Goal: Transaction & Acquisition: Purchase product/service

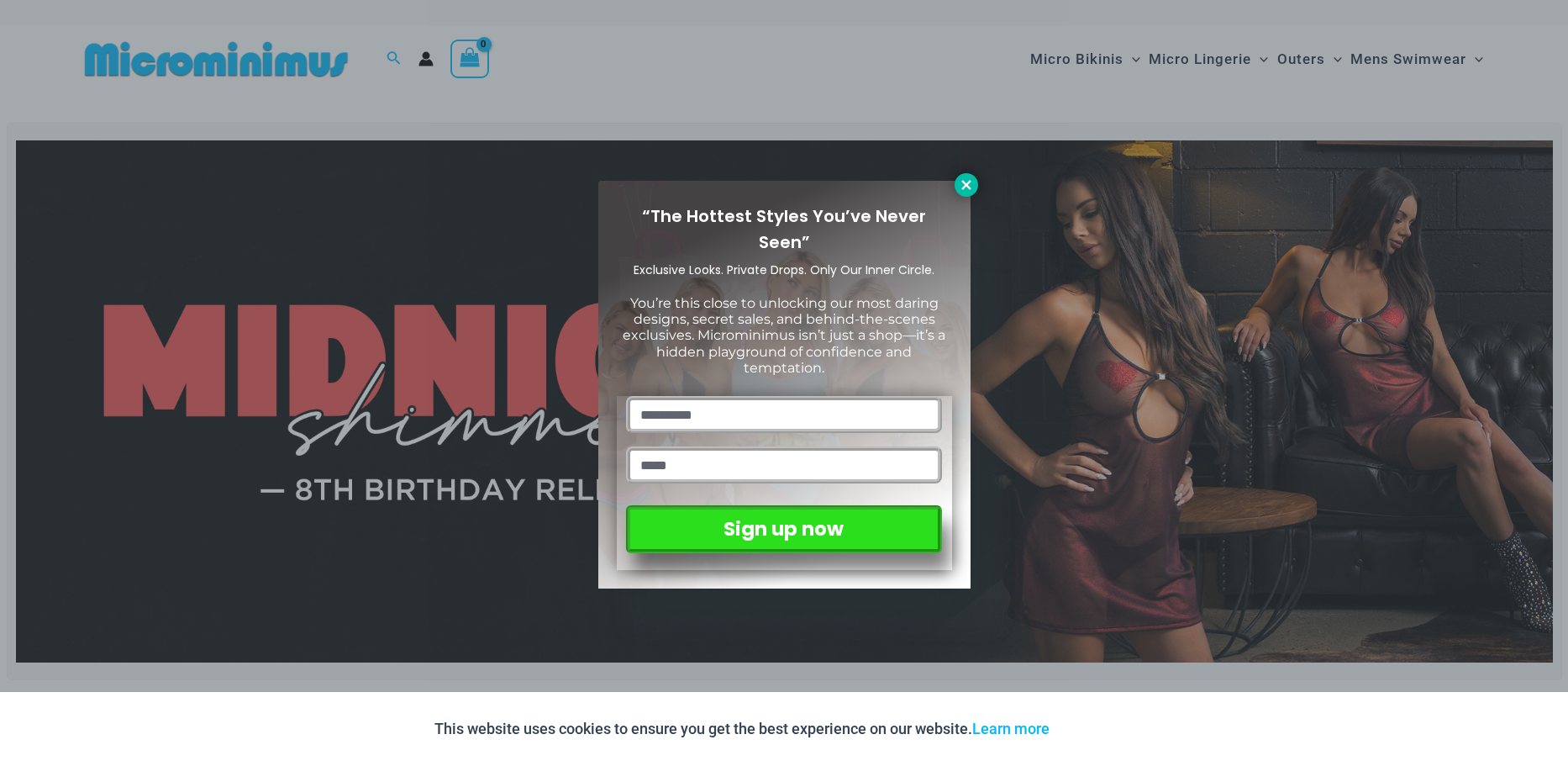
click at [969, 189] on icon at bounding box center [966, 185] width 15 height 15
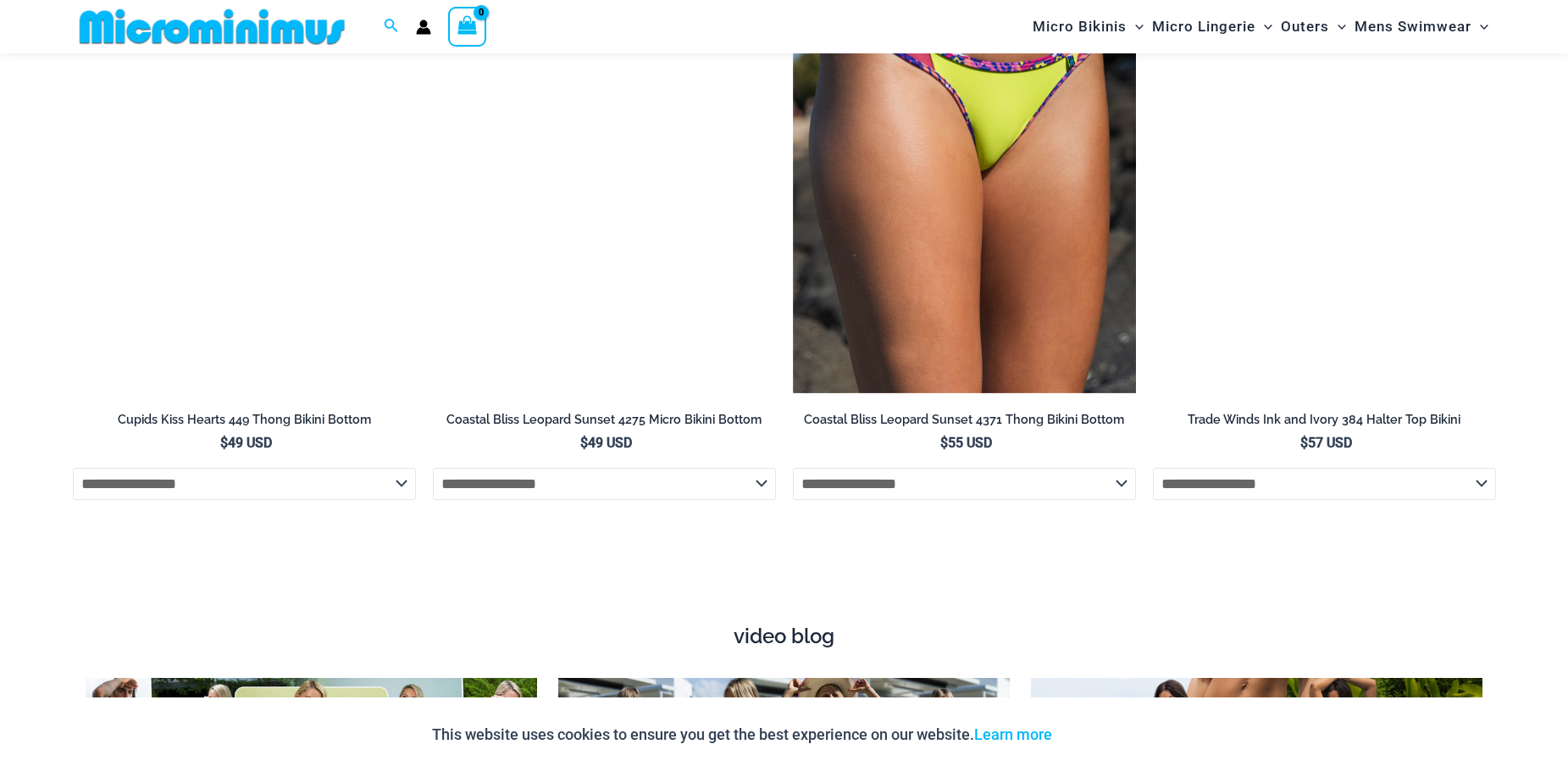
scroll to position [5858, 0]
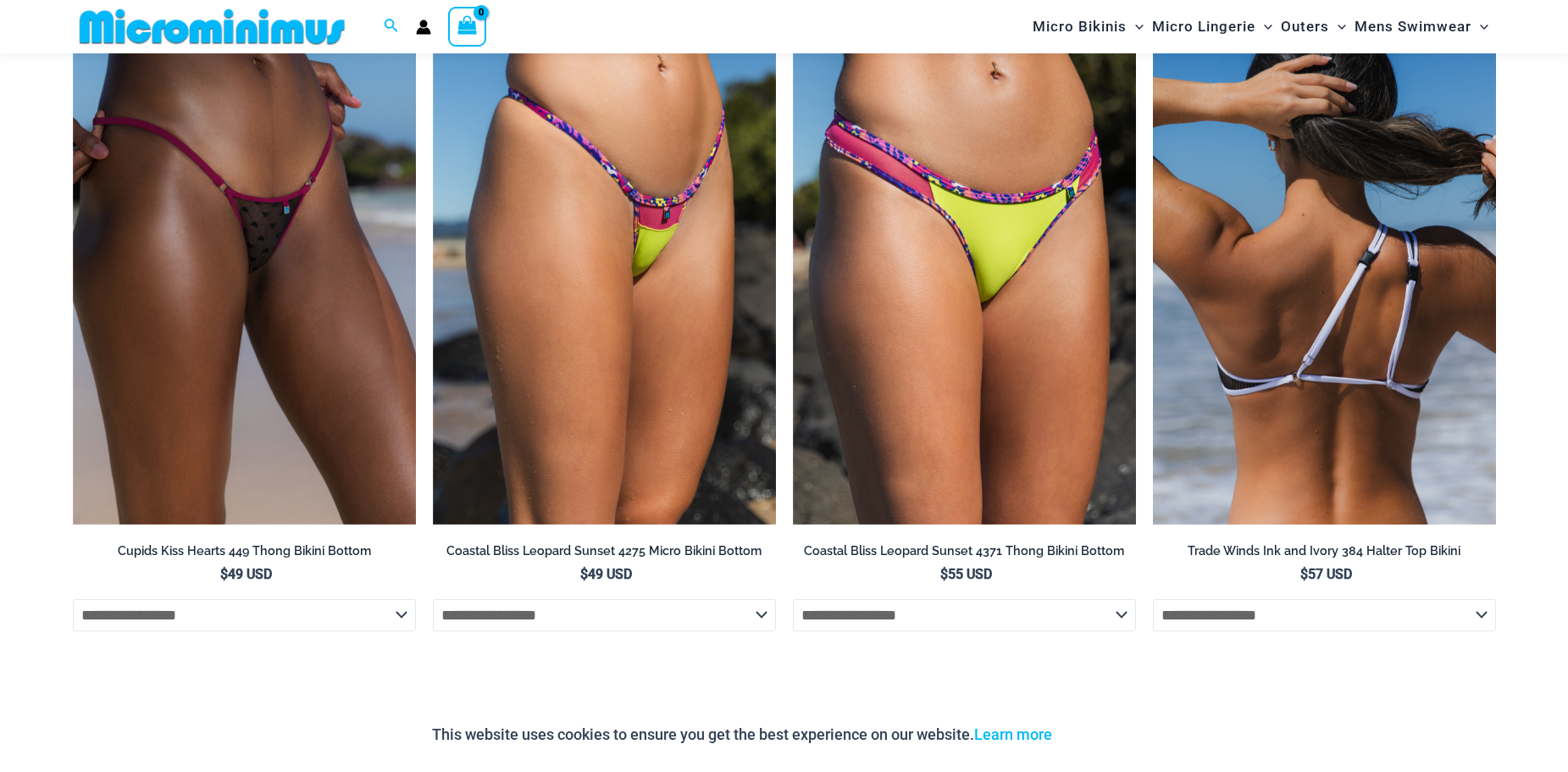
click at [1297, 239] on img at bounding box center [1324, 267] width 343 height 515
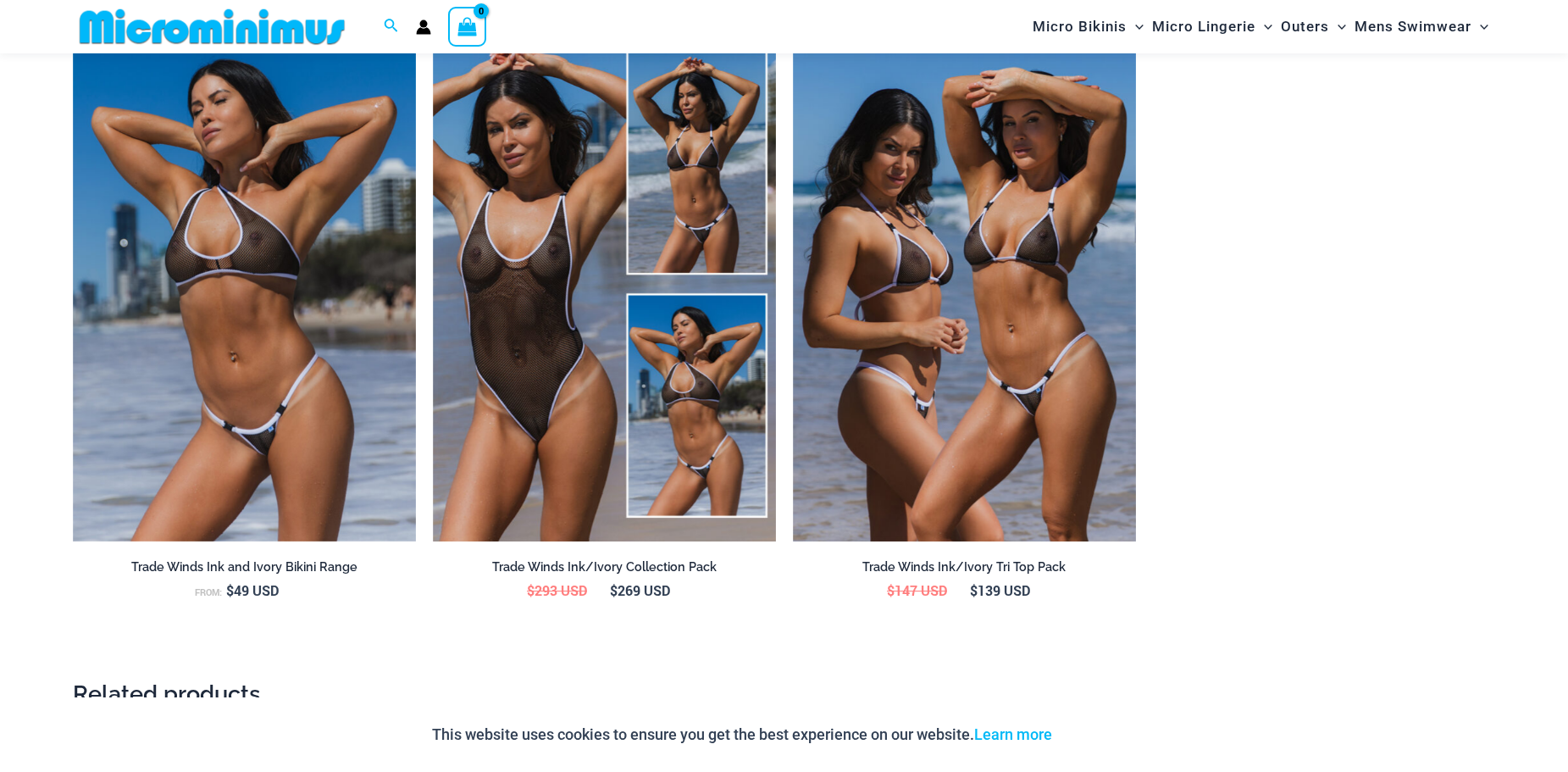
scroll to position [2356, 0]
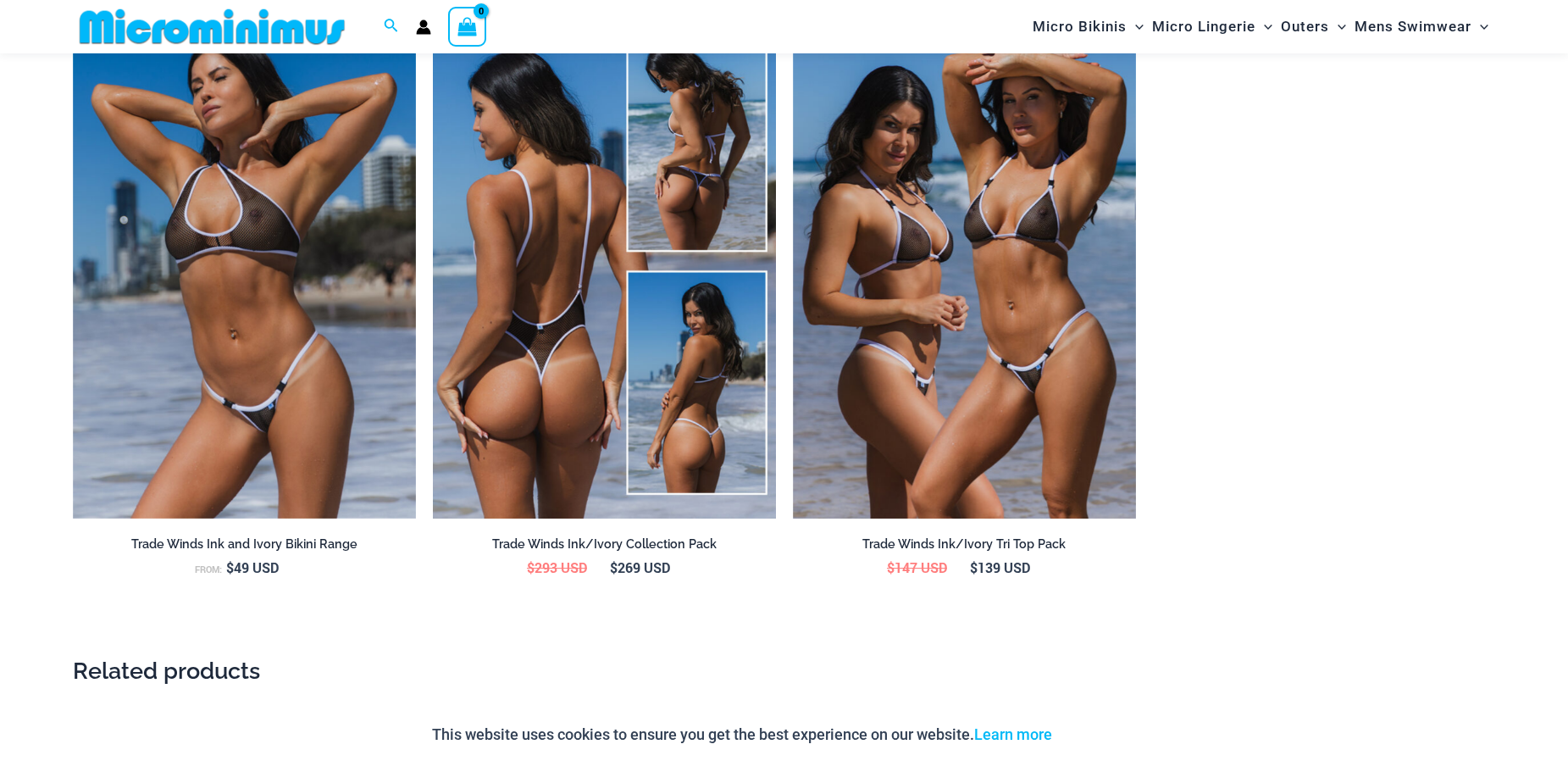
click at [538, 334] on img at bounding box center [604, 260] width 343 height 515
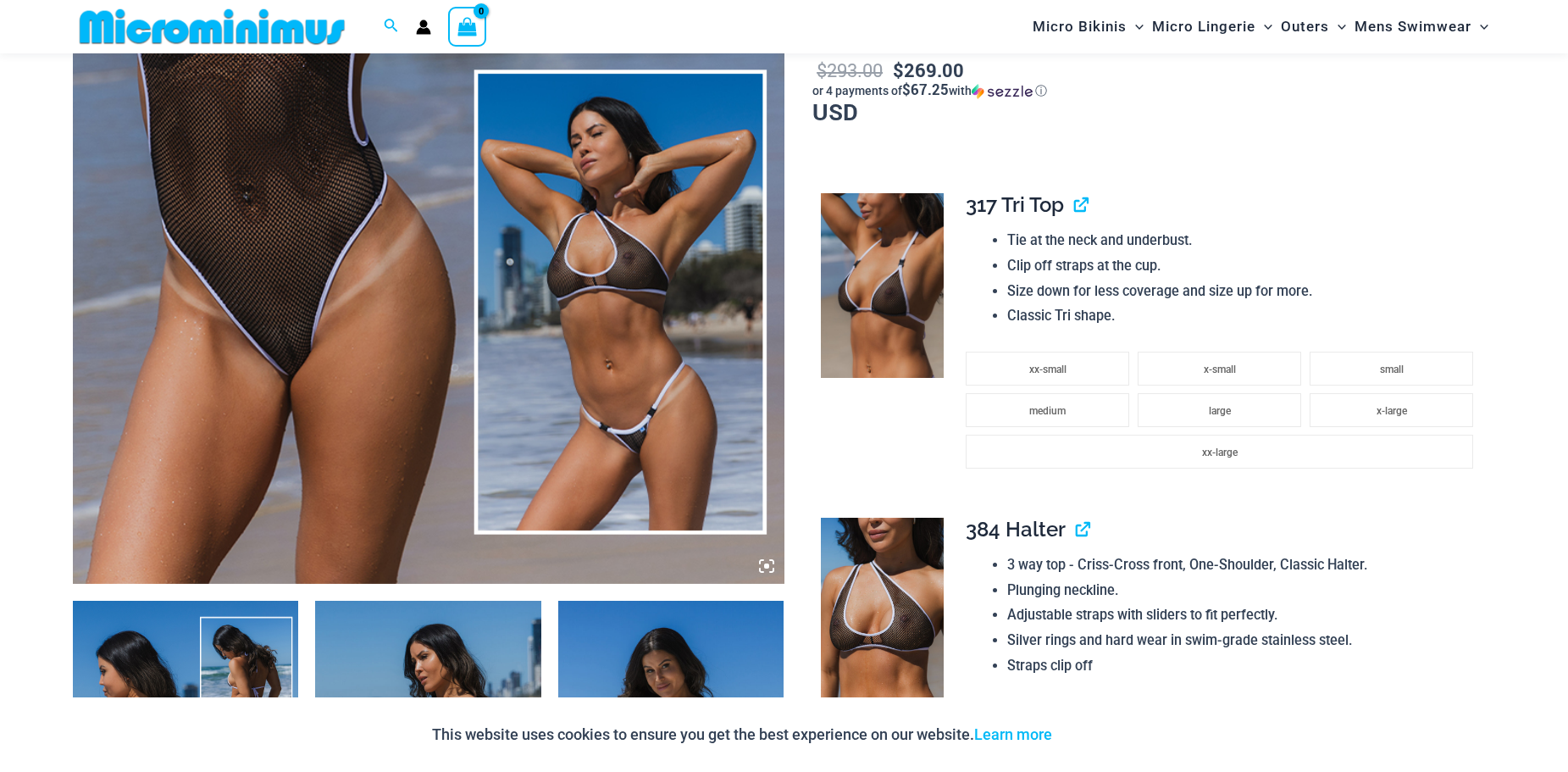
scroll to position [893, 0]
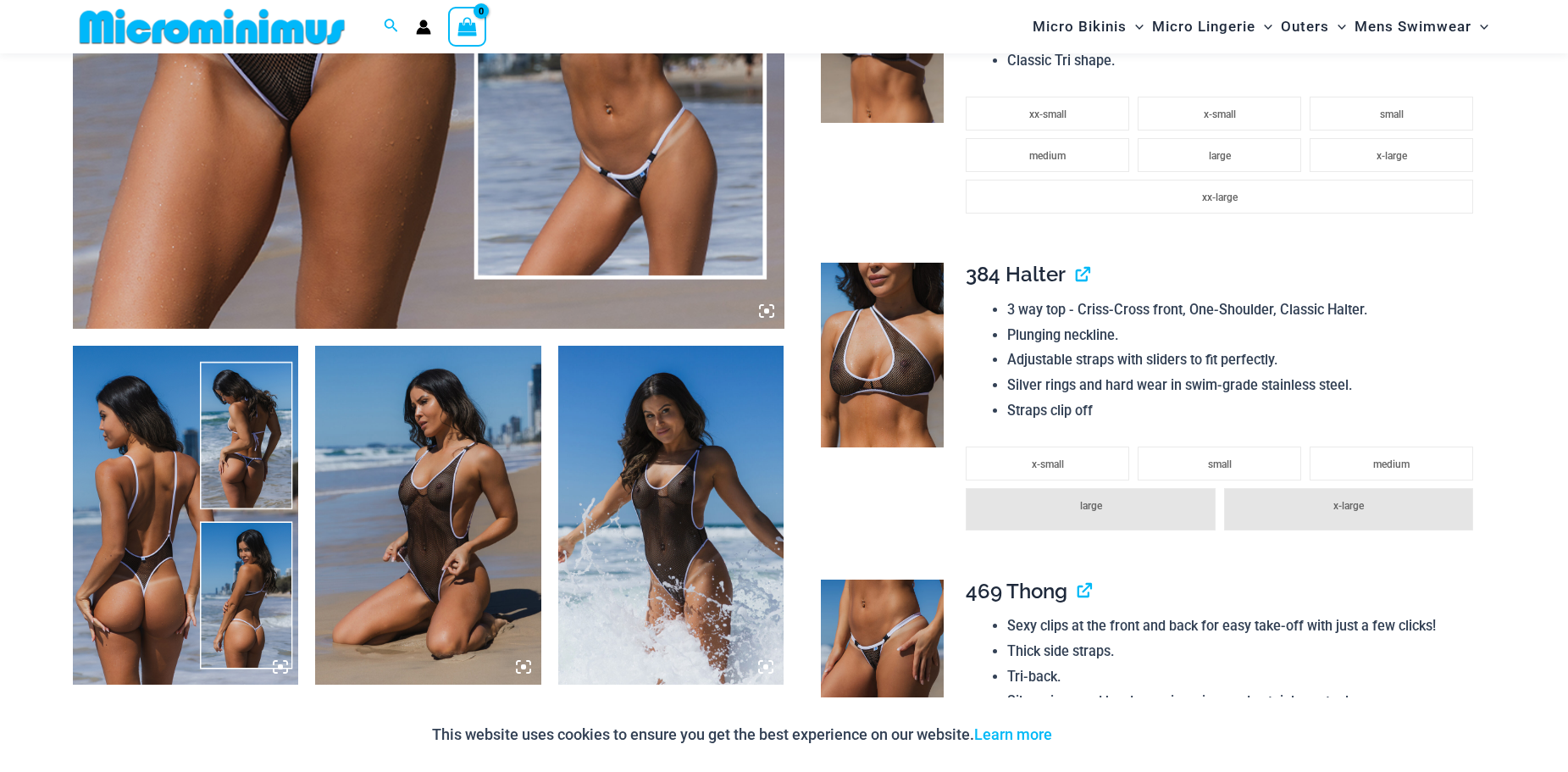
click at [443, 477] on img at bounding box center [428, 514] width 226 height 338
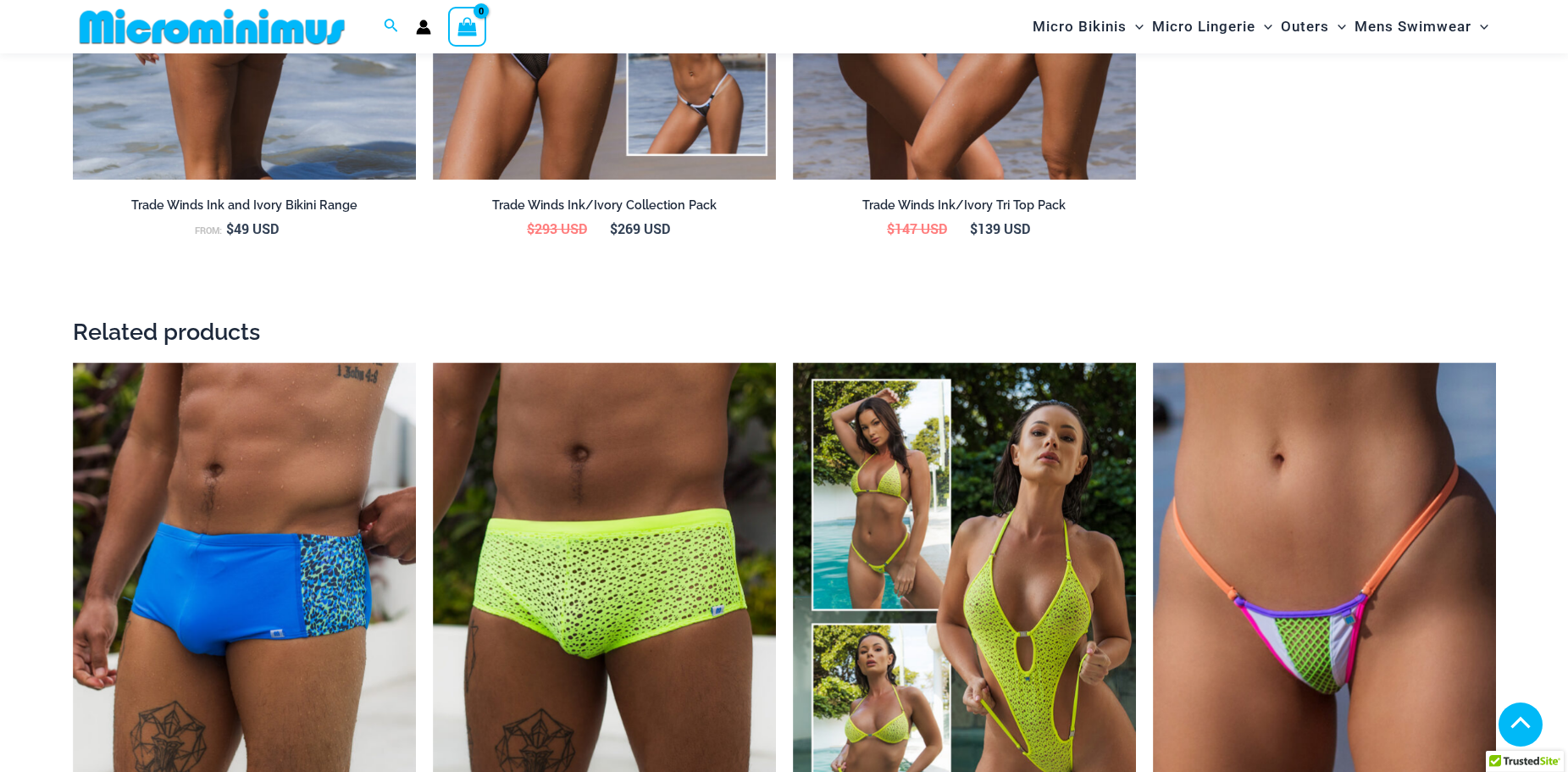
scroll to position [3599, 0]
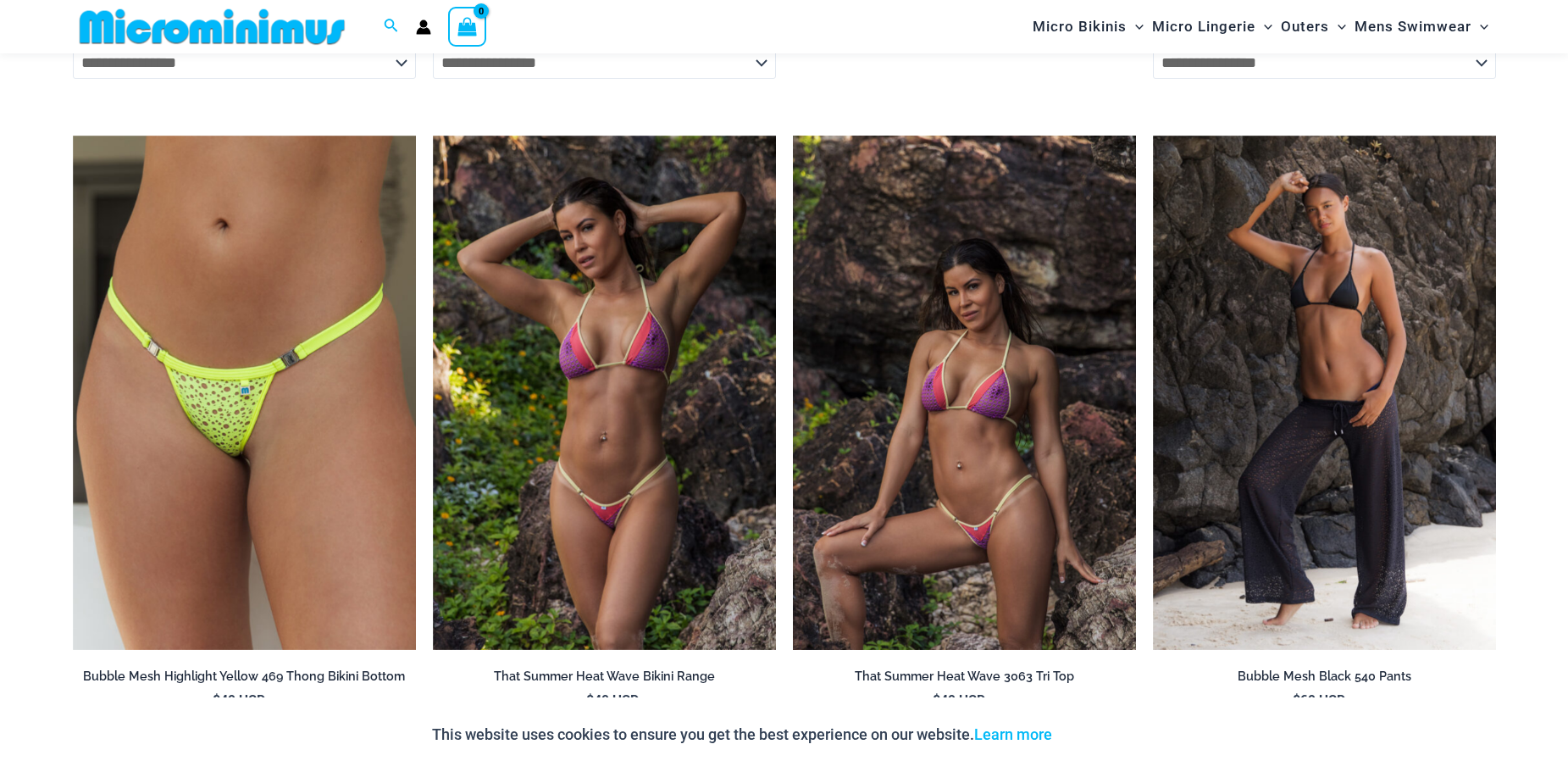
click at [899, 499] on img at bounding box center [964, 392] width 343 height 515
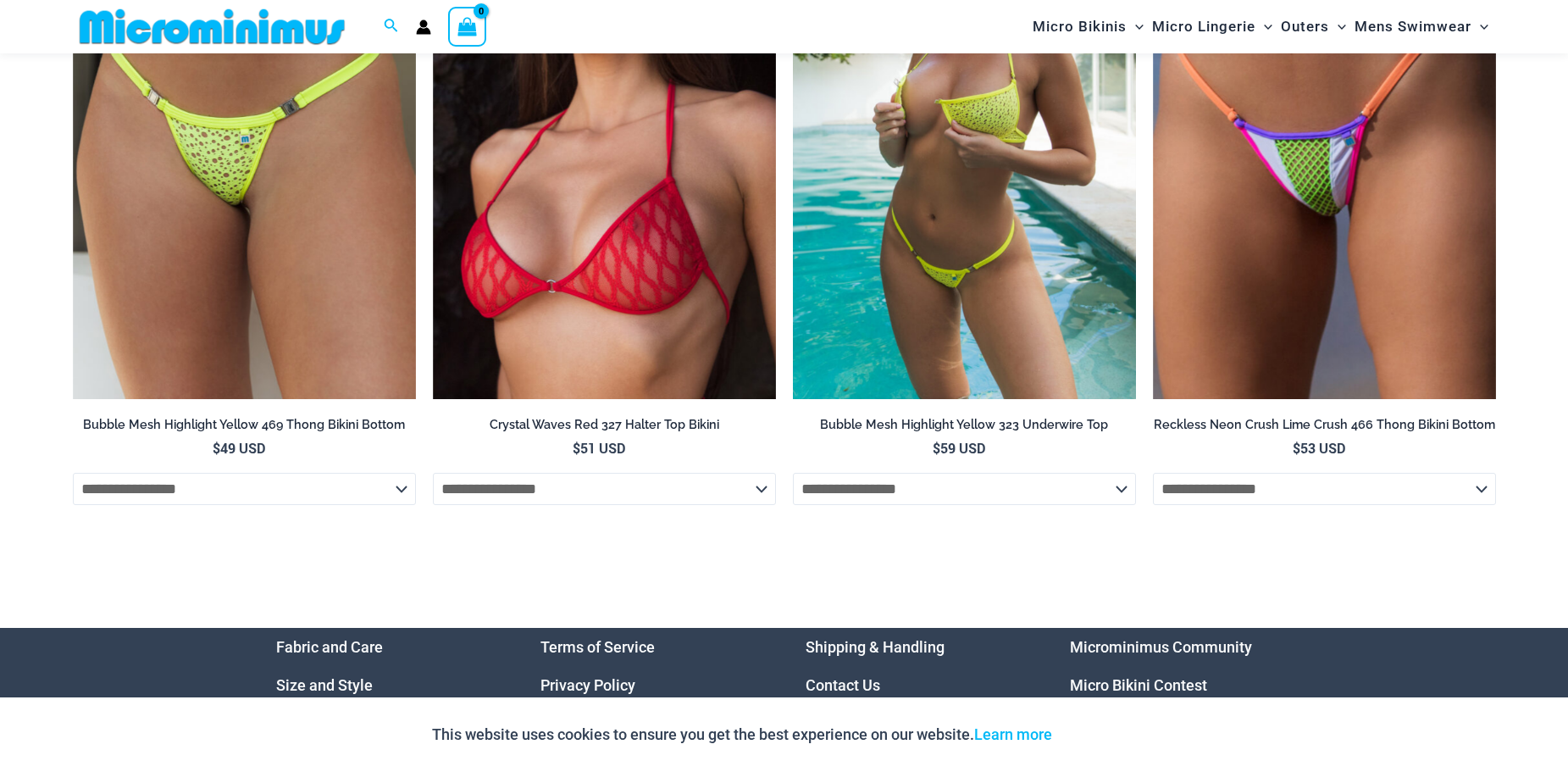
scroll to position [6026, 0]
